Goal: Check status: Check status

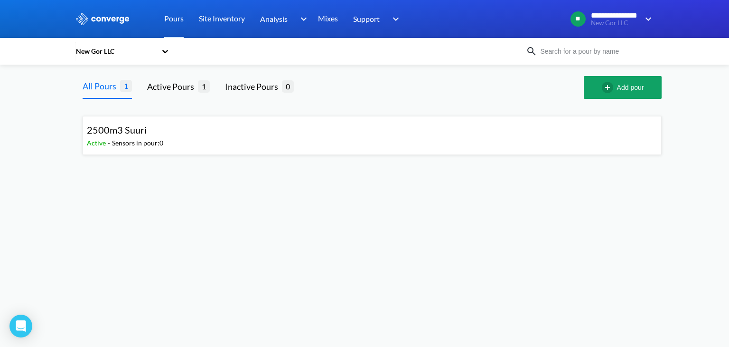
click at [165, 52] on icon at bounding box center [165, 51] width 6 height 3
click at [436, 156] on div "2500m3 Suuri Active - Sensors in pour: 0" at bounding box center [372, 131] width 594 height 64
click at [178, 141] on div "A block 2500m3 Active - Sensors in pour: 5 Last read 3 hours ago" at bounding box center [372, 135] width 571 height 30
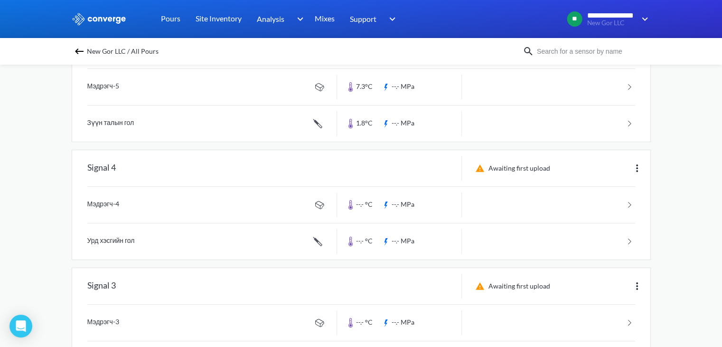
scroll to position [409, 0]
